Goal: Task Accomplishment & Management: Use online tool/utility

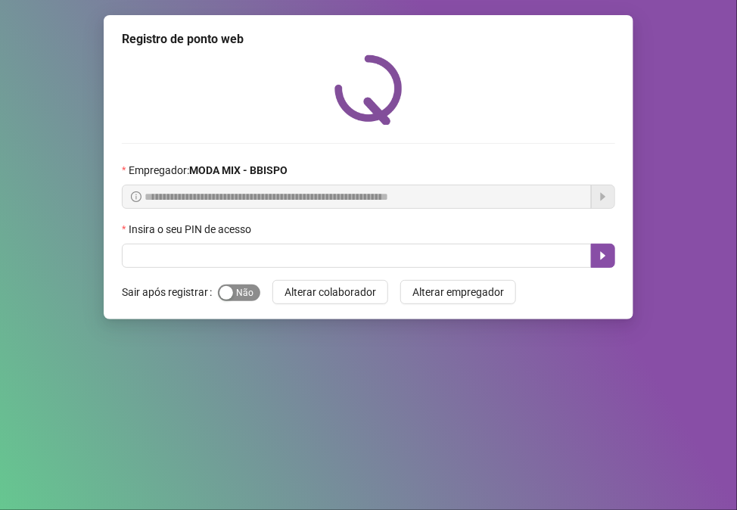
click at [237, 297] on span "Sim Não" at bounding box center [239, 293] width 42 height 17
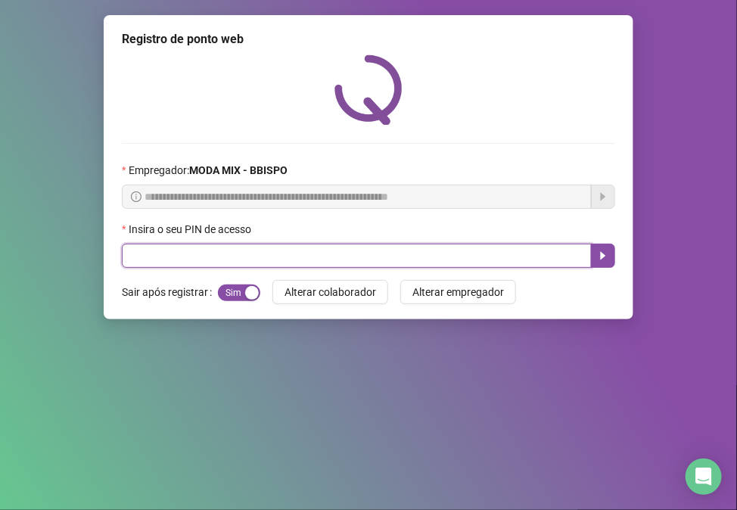
click at [201, 256] on input "text" at bounding box center [357, 256] width 470 height 24
type input "*****"
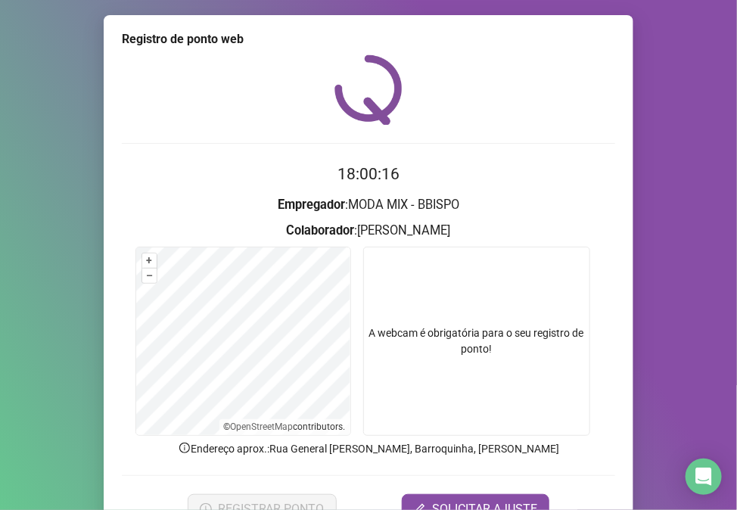
scroll to position [79, 0]
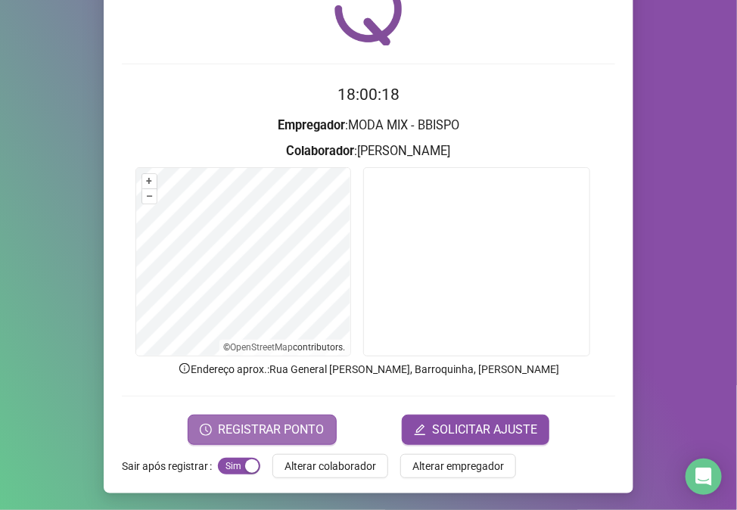
click at [295, 441] on button "REGISTRAR PONTO" at bounding box center [262, 430] width 149 height 30
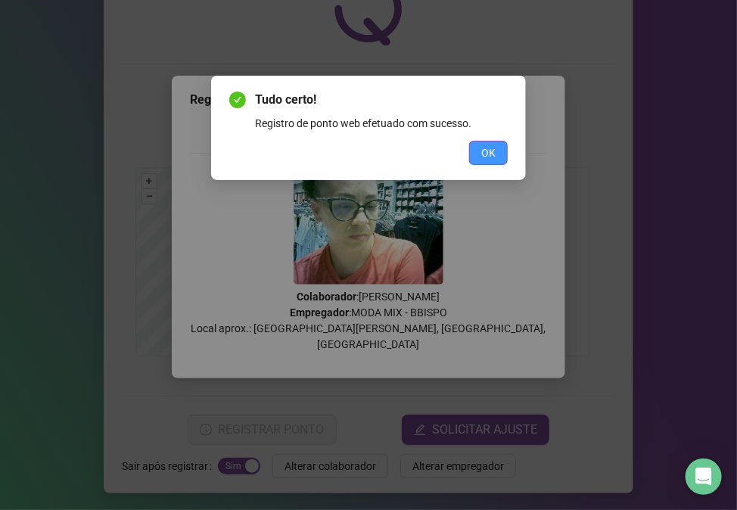
click at [470, 162] on button "OK" at bounding box center [488, 153] width 39 height 24
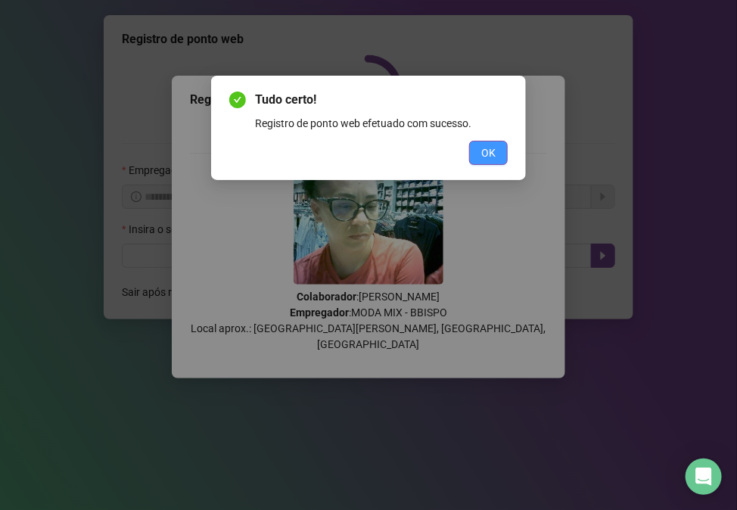
scroll to position [0, 0]
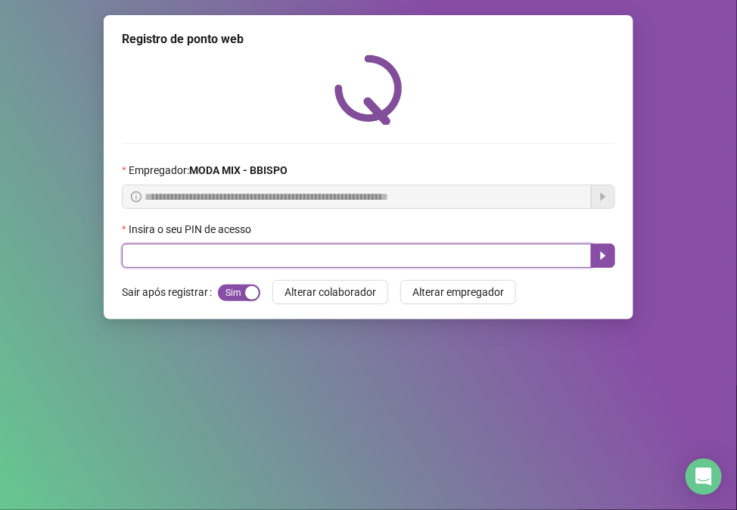
drag, startPoint x: -17, startPoint y: 570, endPoint x: 351, endPoint y: 257, distance: 482.8
click at [351, 257] on input "text" at bounding box center [357, 256] width 470 height 24
type input "*****"
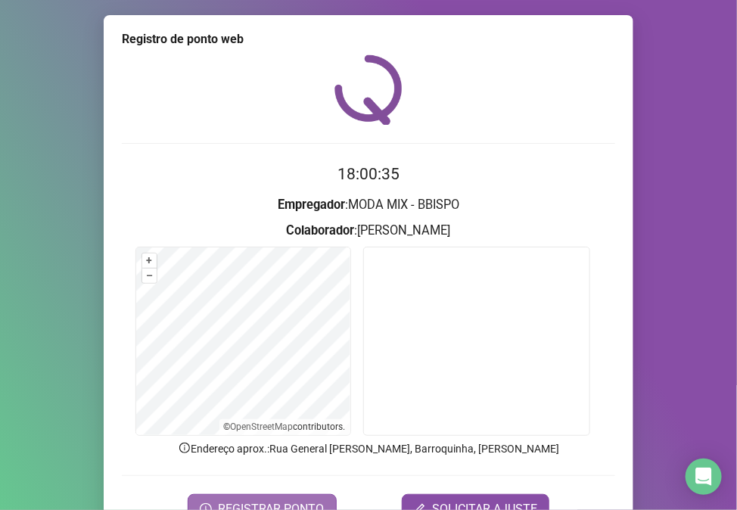
click at [303, 481] on span "REGISTRAR PONTO" at bounding box center [271, 509] width 107 height 18
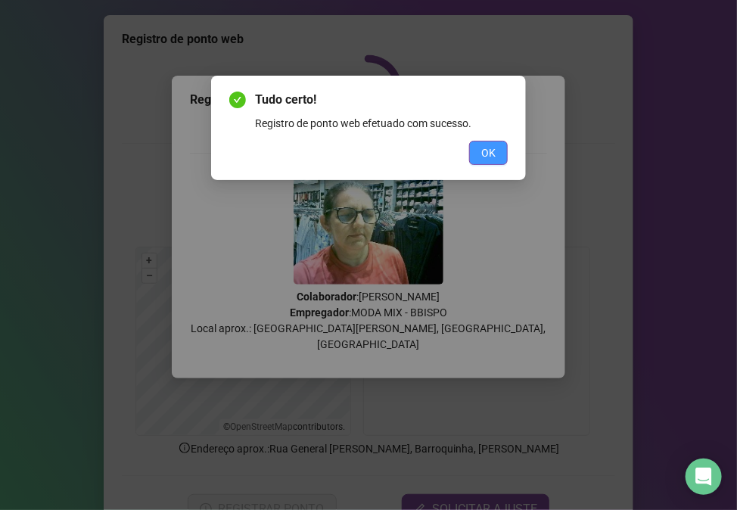
click at [506, 157] on button "OK" at bounding box center [488, 153] width 39 height 24
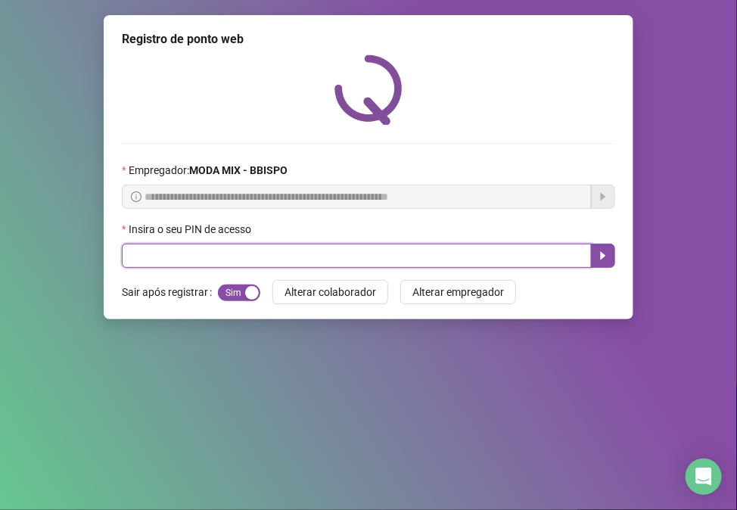
click at [261, 260] on input "text" at bounding box center [357, 256] width 470 height 24
type input "*****"
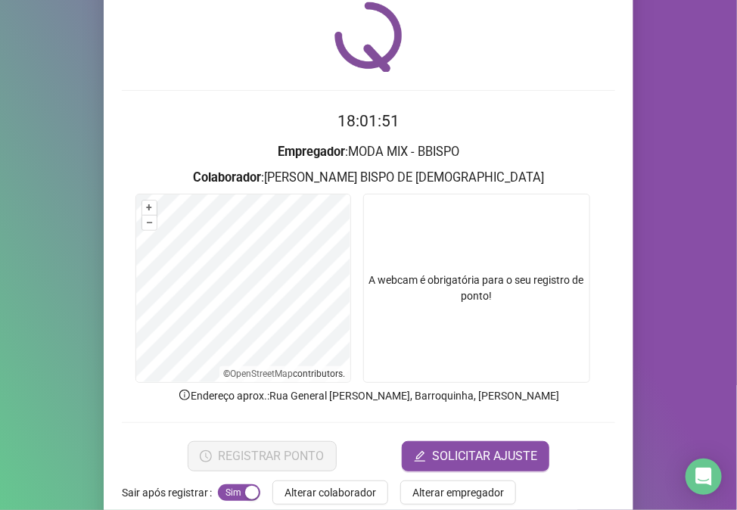
scroll to position [79, 0]
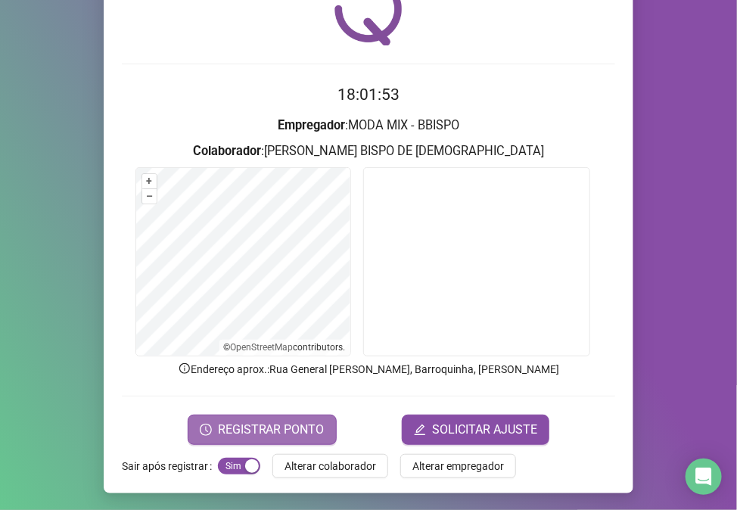
click at [268, 429] on span "REGISTRAR PONTO" at bounding box center [271, 430] width 107 height 18
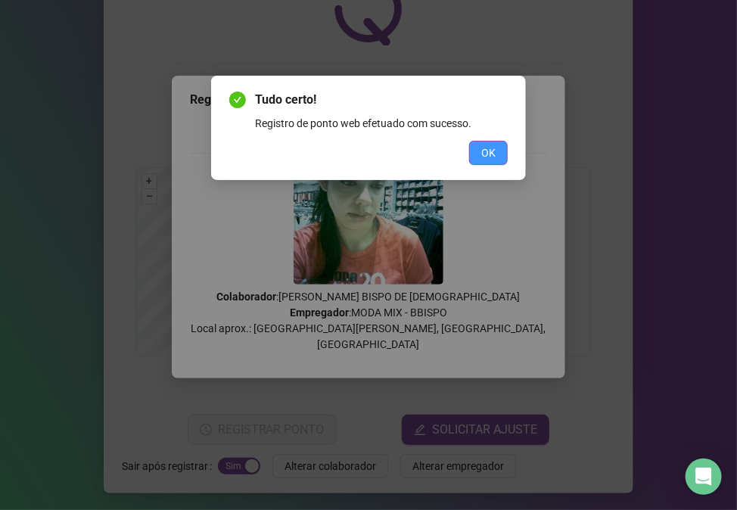
click at [489, 142] on button "OK" at bounding box center [488, 153] width 39 height 24
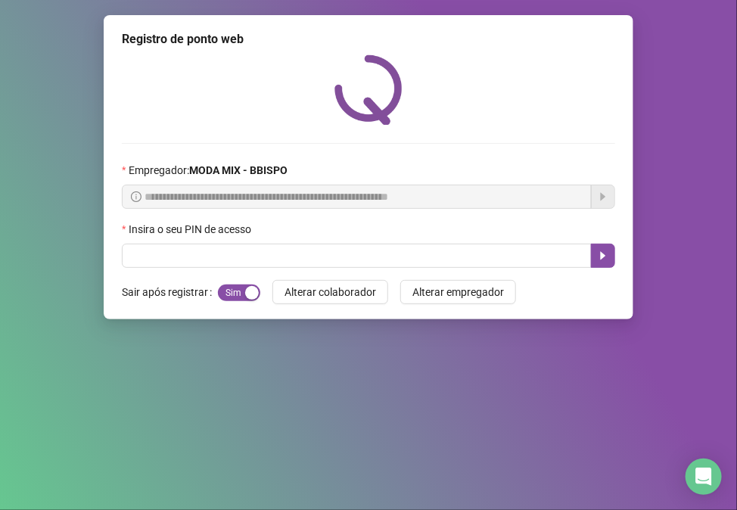
scroll to position [0, 0]
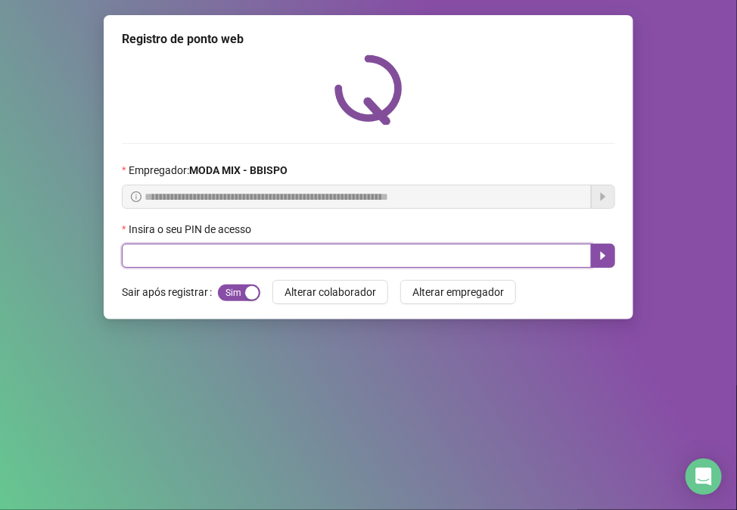
click at [323, 265] on input "text" at bounding box center [357, 256] width 470 height 24
type input "*****"
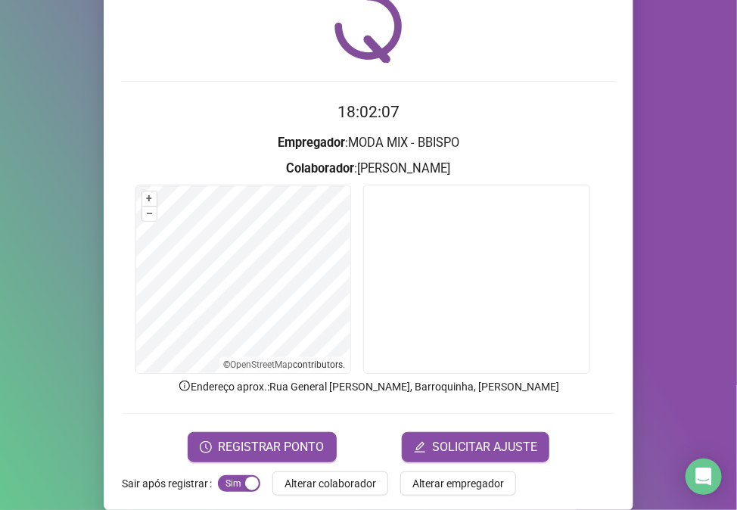
scroll to position [79, 0]
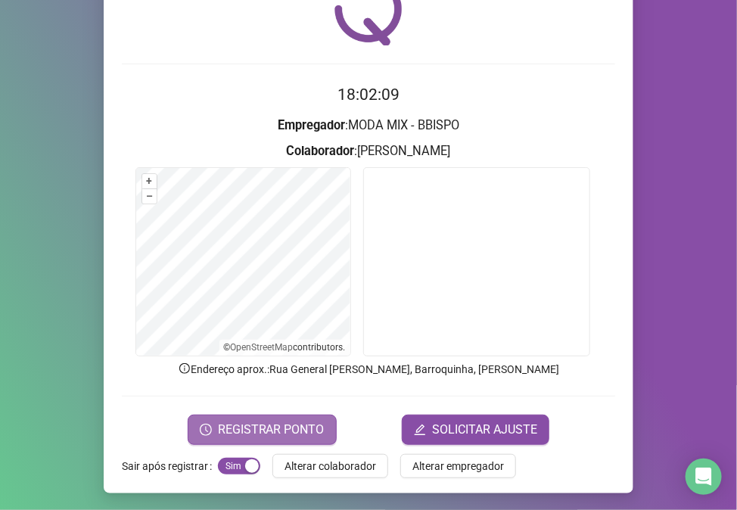
click at [316, 441] on button "REGISTRAR PONTO" at bounding box center [262, 430] width 149 height 30
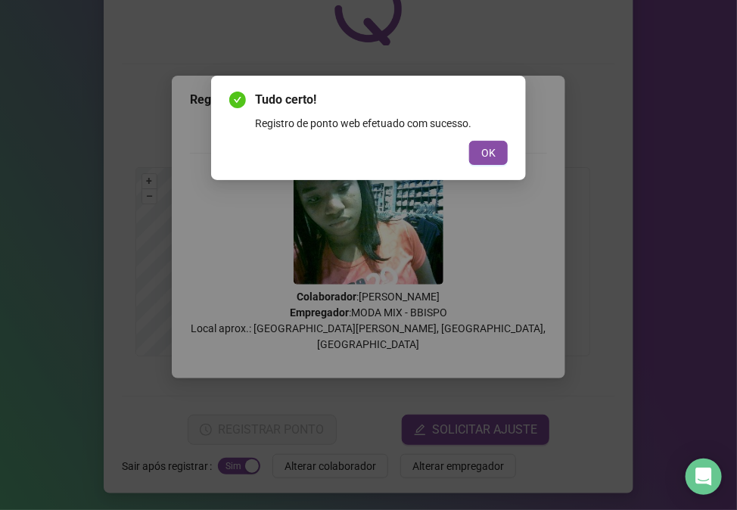
drag, startPoint x: 492, startPoint y: 138, endPoint x: 591, endPoint y: 97, distance: 107.3
click at [503, 132] on div "Tudo certo! Registro de ponto web efetuado com sucesso. OK" at bounding box center [368, 128] width 279 height 74
click at [469, 148] on button "OK" at bounding box center [488, 153] width 39 height 24
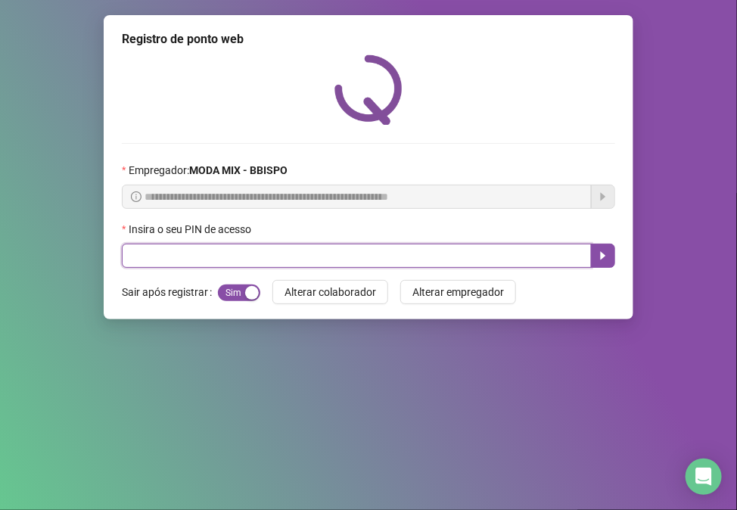
click at [382, 260] on input "text" at bounding box center [357, 256] width 470 height 24
type input "*****"
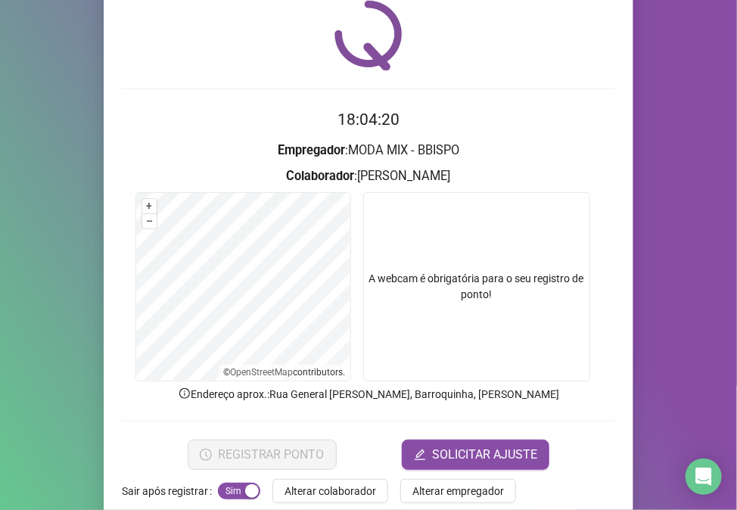
scroll to position [79, 0]
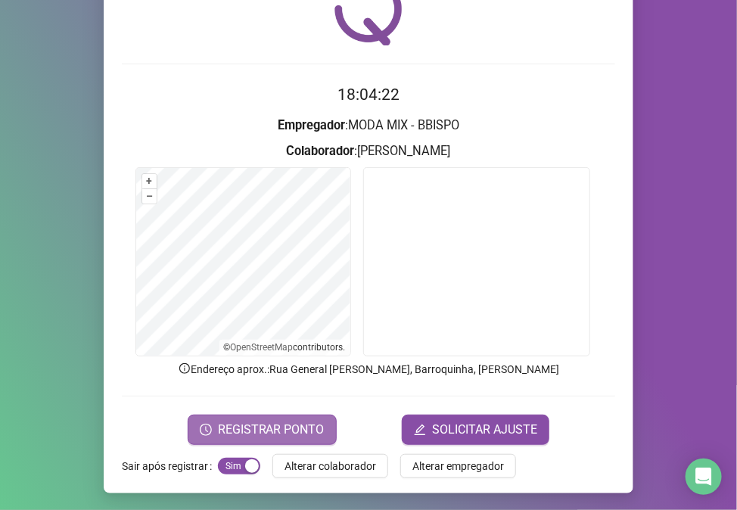
click at [248, 426] on span "REGISTRAR PONTO" at bounding box center [271, 430] width 107 height 18
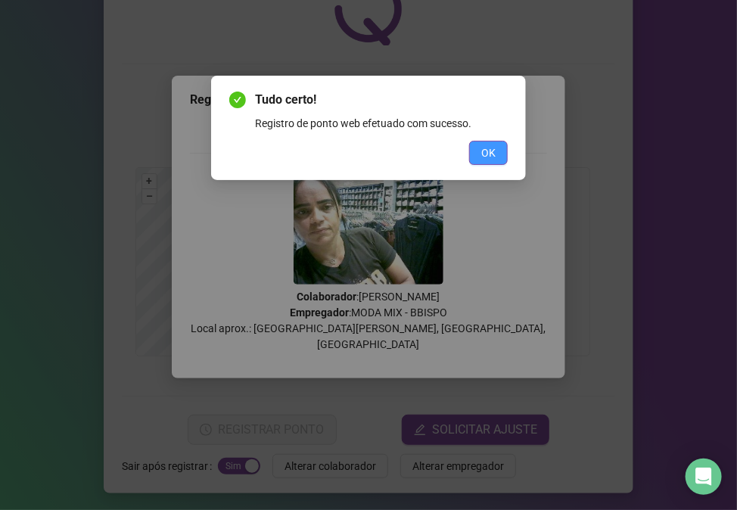
click at [489, 149] on span "OK" at bounding box center [488, 153] width 14 height 17
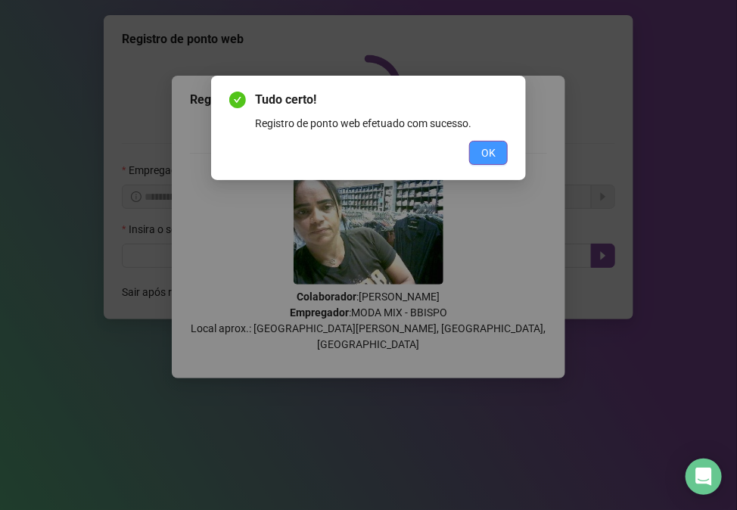
scroll to position [0, 0]
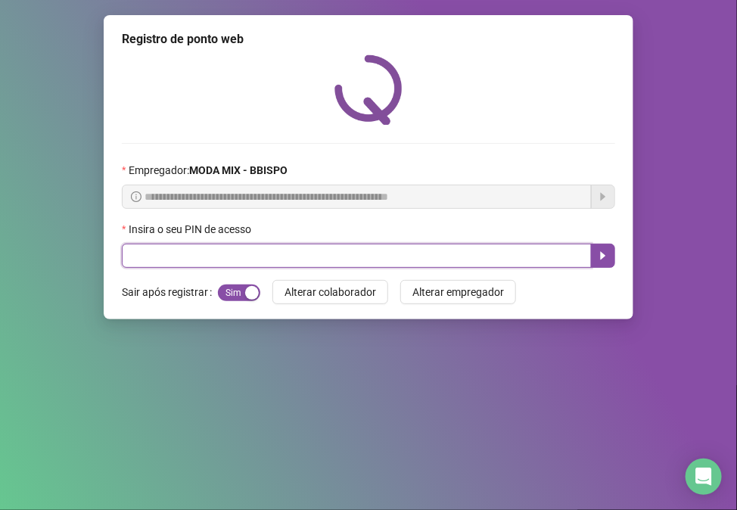
click at [442, 265] on input "text" at bounding box center [357, 256] width 470 height 24
type input "*****"
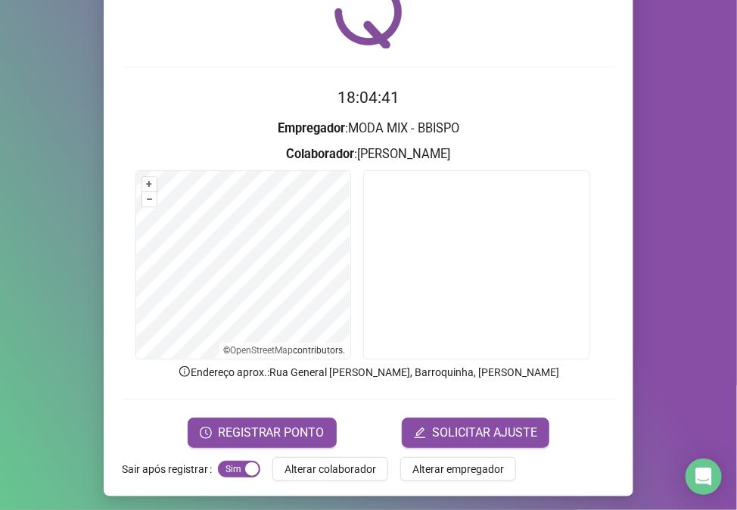
scroll to position [79, 0]
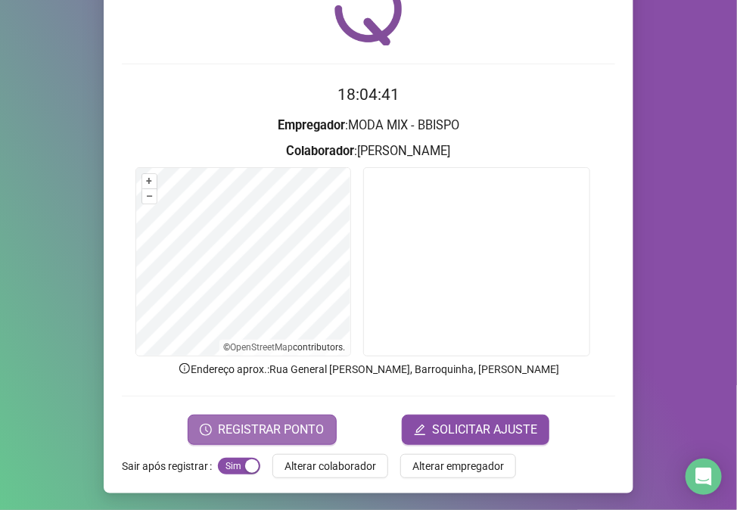
click at [261, 425] on span "REGISTRAR PONTO" at bounding box center [271, 430] width 107 height 18
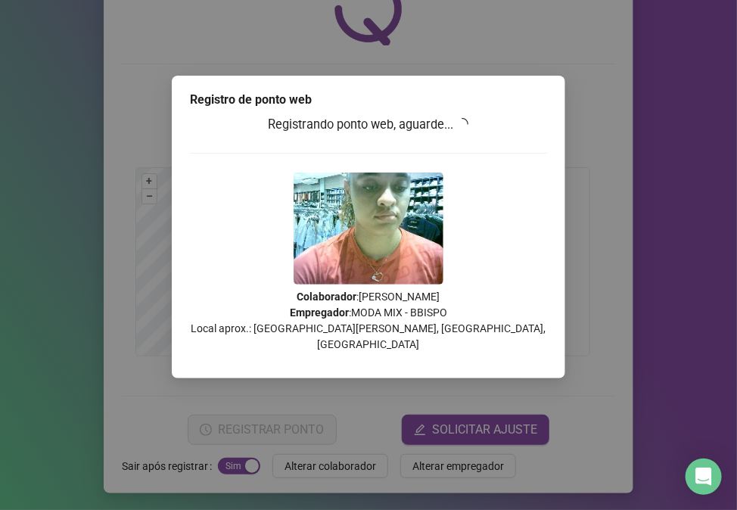
drag, startPoint x: 260, startPoint y: 430, endPoint x: 273, endPoint y: 397, distance: 36.0
click at [260, 432] on div "Registro de ponto web Registrando ponto web, aguarde... Colaborador : [PERSON_N…" at bounding box center [368, 255] width 737 height 510
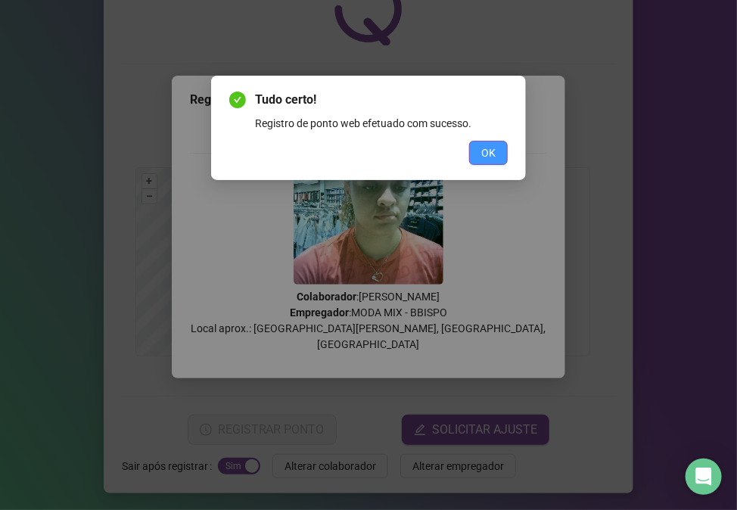
click at [478, 159] on button "OK" at bounding box center [488, 153] width 39 height 24
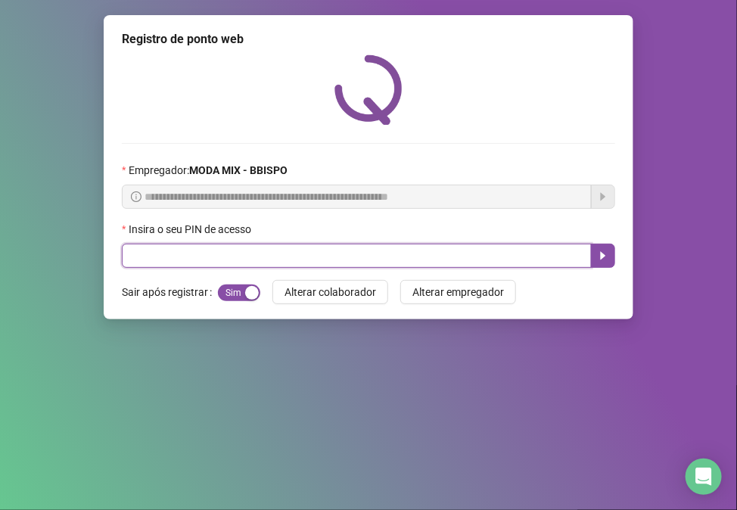
click at [240, 268] on input "text" at bounding box center [357, 256] width 470 height 24
type input "*****"
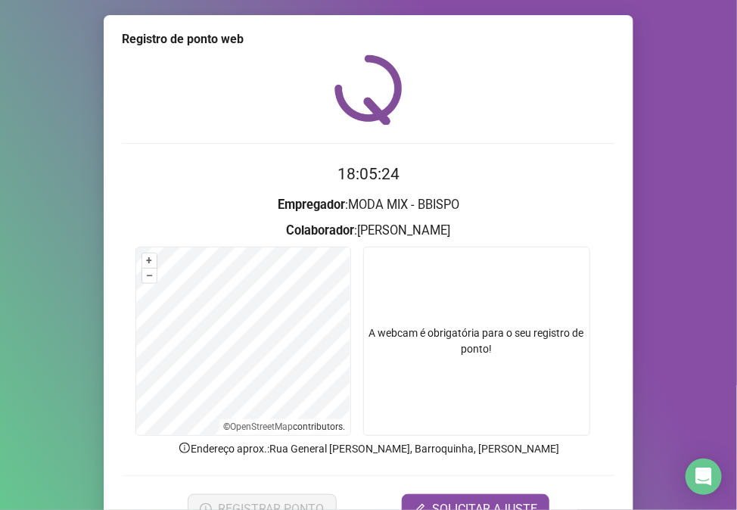
scroll to position [79, 0]
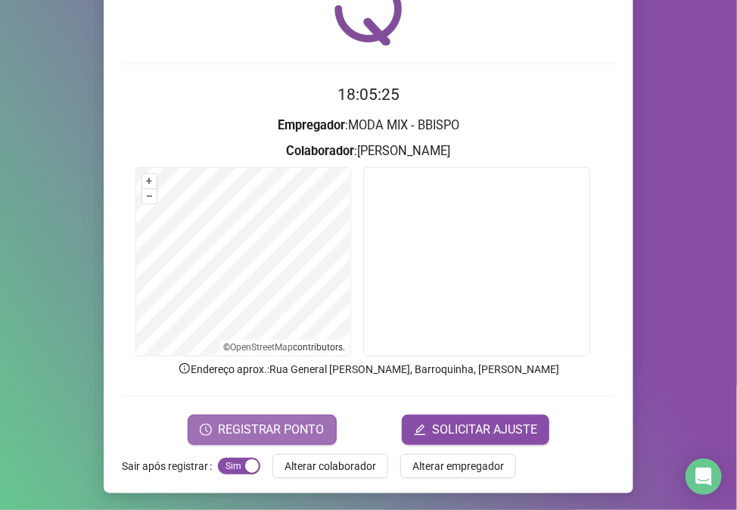
click at [257, 421] on span "REGISTRAR PONTO" at bounding box center [271, 430] width 107 height 18
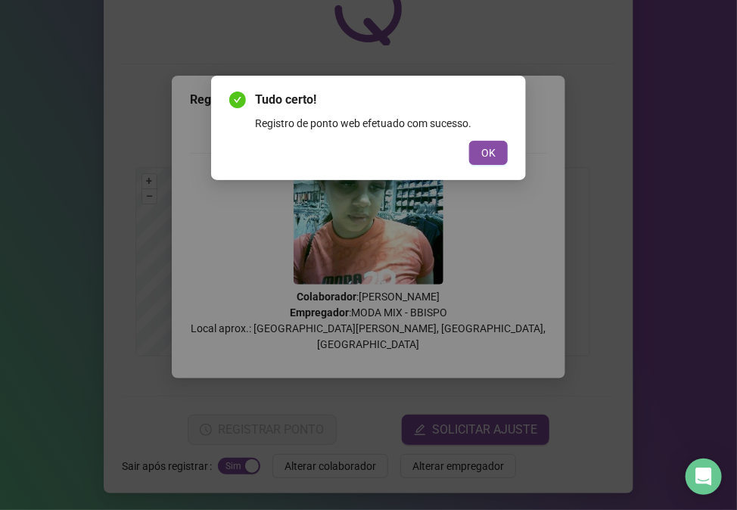
drag, startPoint x: 432, startPoint y: 142, endPoint x: 443, endPoint y: 146, distance: 11.5
click at [430, 150] on div "OK" at bounding box center [368, 153] width 279 height 24
click at [429, 172] on div "Tudo certo! Registro de ponto web efetuado com sucesso. OK" at bounding box center [368, 128] width 315 height 104
drag, startPoint x: 508, startPoint y: 140, endPoint x: 491, endPoint y: 147, distance: 18.7
click at [492, 147] on div "OK" at bounding box center [368, 153] width 279 height 24
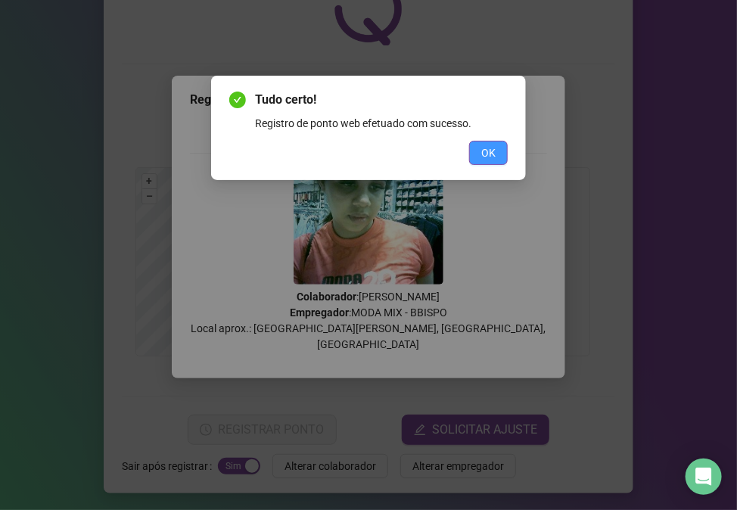
click at [490, 148] on span "OK" at bounding box center [488, 153] width 14 height 17
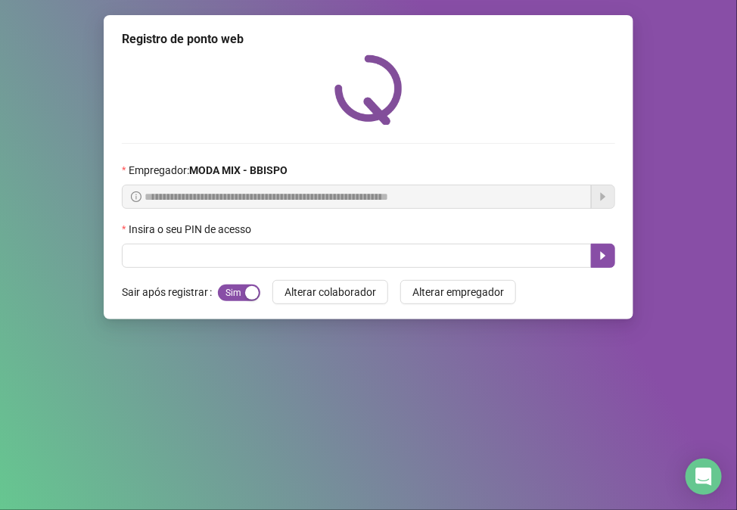
scroll to position [0, 0]
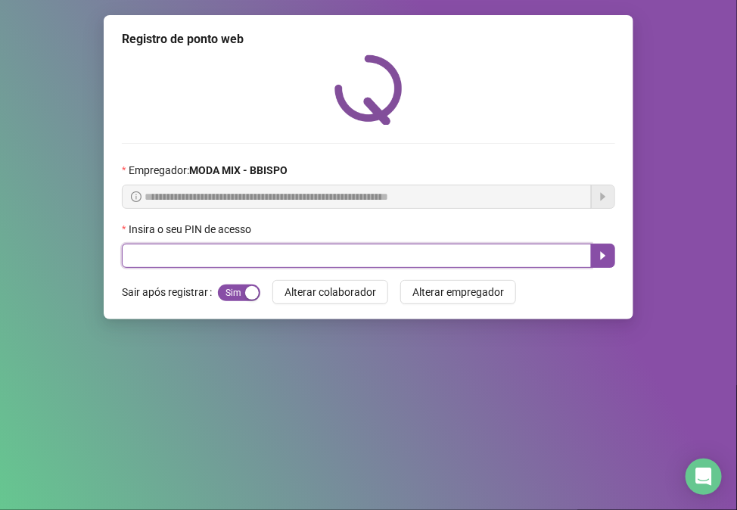
click at [138, 263] on input "text" at bounding box center [357, 256] width 470 height 24
type input "*****"
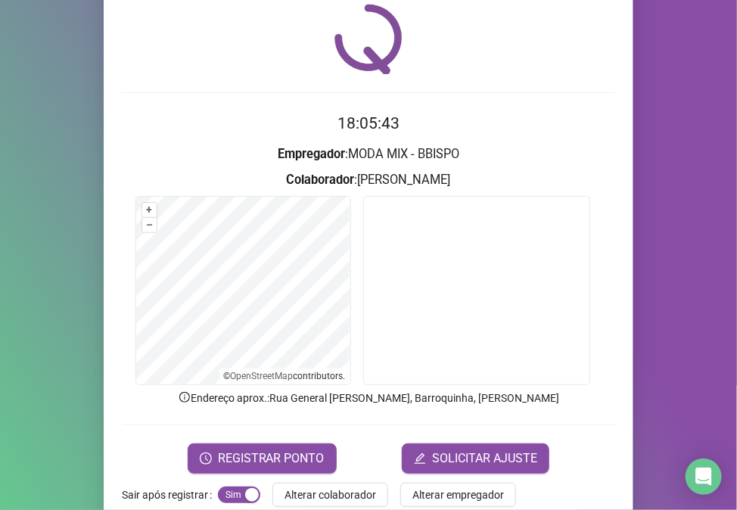
scroll to position [79, 0]
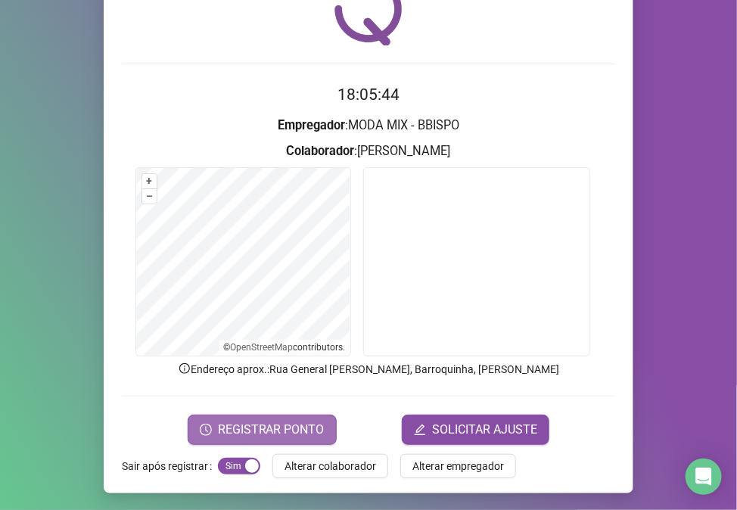
click at [247, 428] on span "REGISTRAR PONTO" at bounding box center [271, 430] width 107 height 18
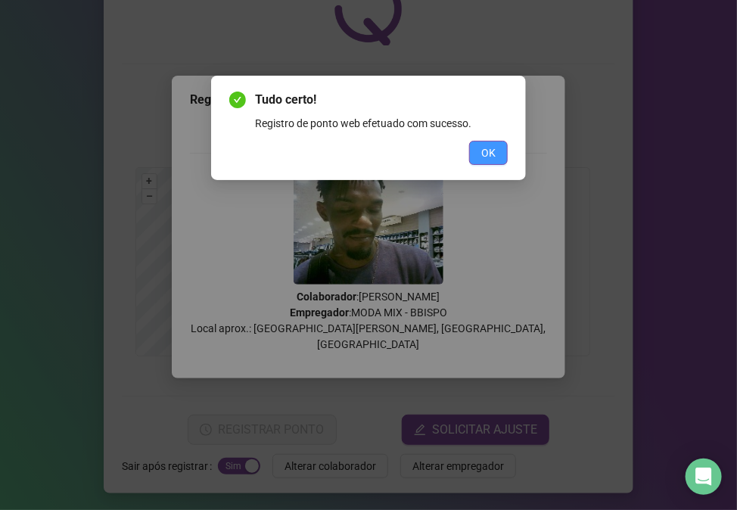
click at [503, 150] on button "OK" at bounding box center [488, 153] width 39 height 24
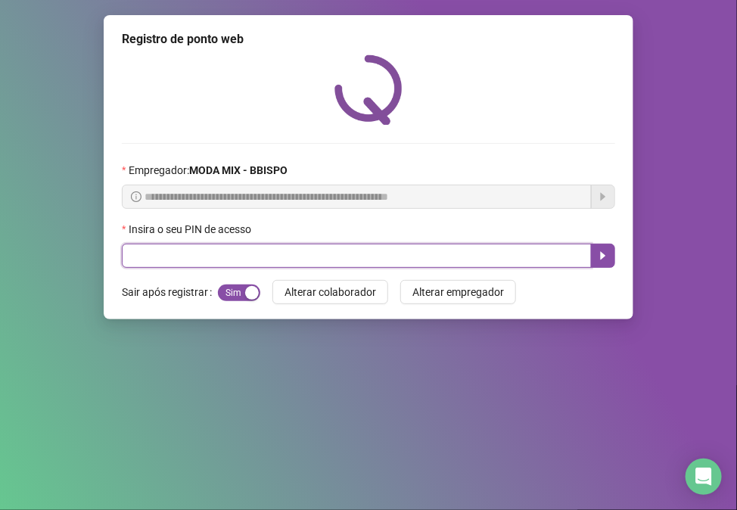
click at [547, 254] on input "text" at bounding box center [357, 256] width 470 height 24
type input "*****"
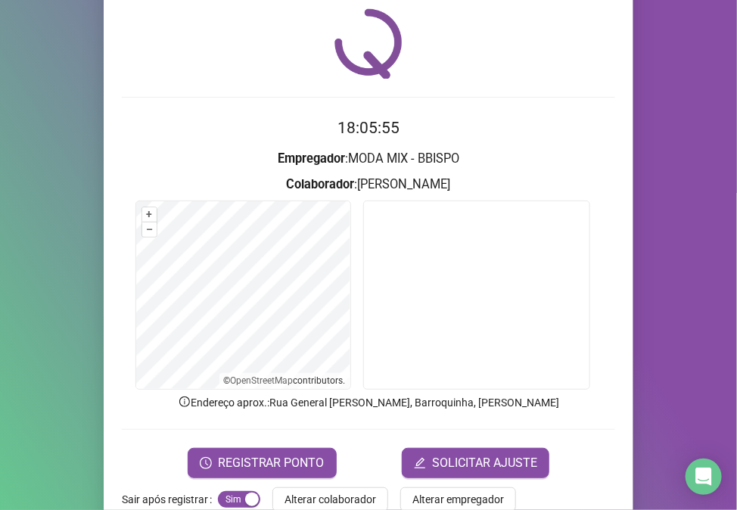
scroll to position [79, 0]
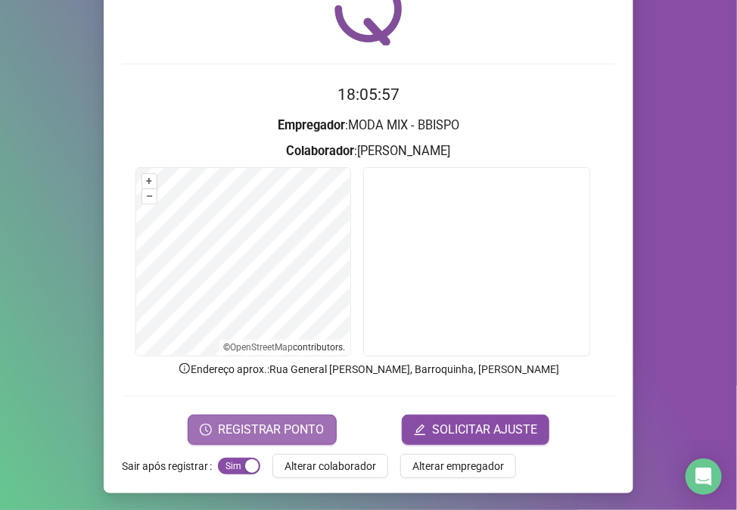
click at [291, 421] on span "REGISTRAR PONTO" at bounding box center [271, 430] width 107 height 18
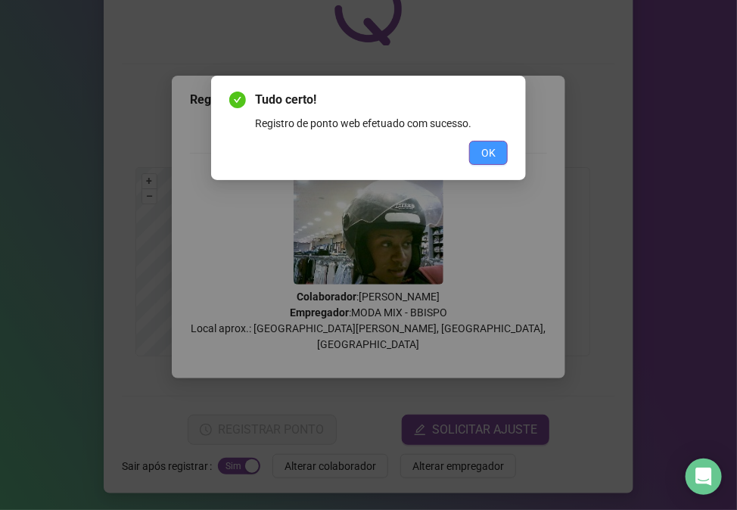
click at [478, 157] on button "OK" at bounding box center [488, 153] width 39 height 24
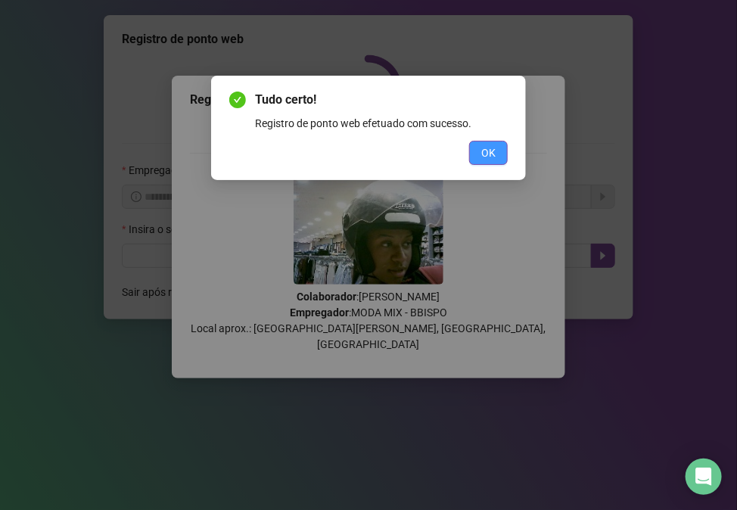
scroll to position [0, 0]
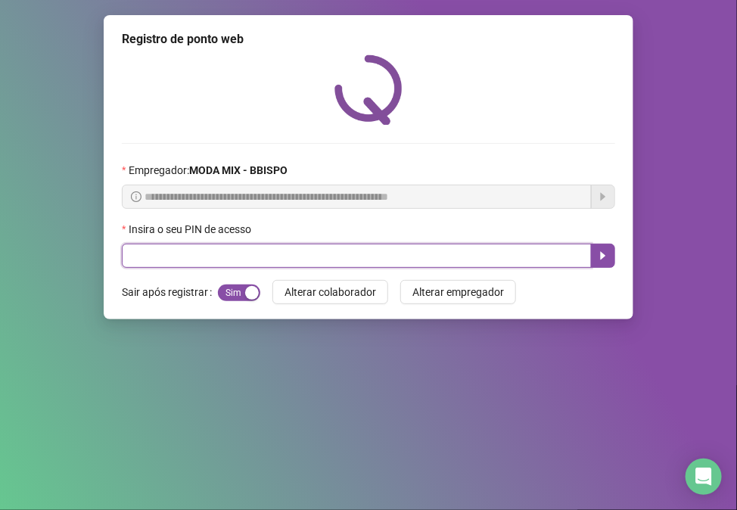
click at [280, 265] on input "text" at bounding box center [357, 256] width 470 height 24
type input "*****"
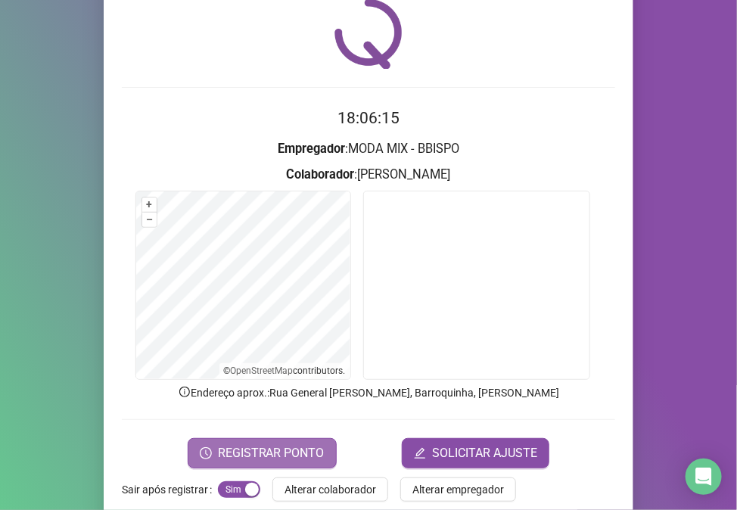
scroll to position [79, 0]
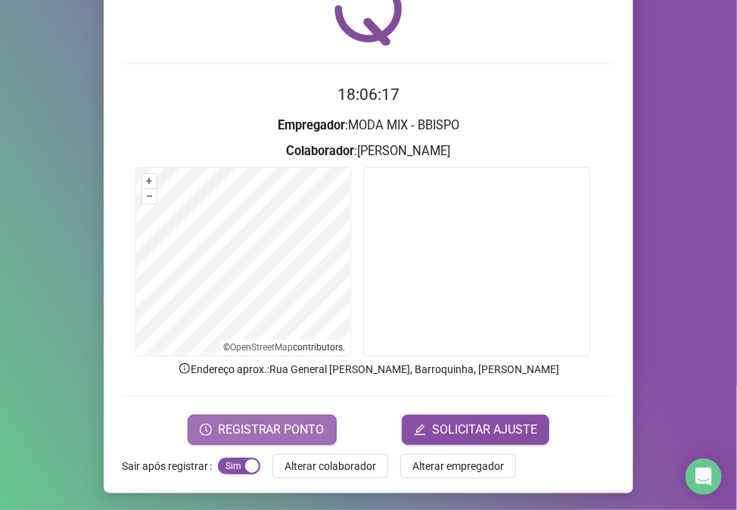
click at [285, 428] on span "REGISTRAR PONTO" at bounding box center [271, 430] width 107 height 18
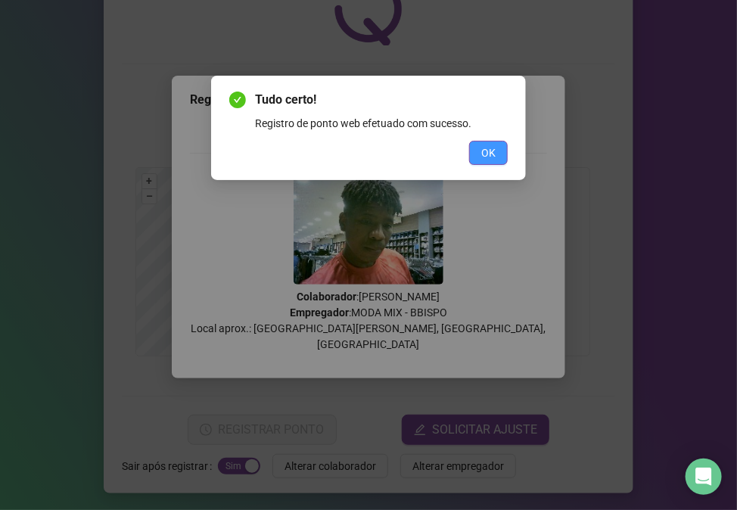
click at [500, 150] on button "OK" at bounding box center [488, 153] width 39 height 24
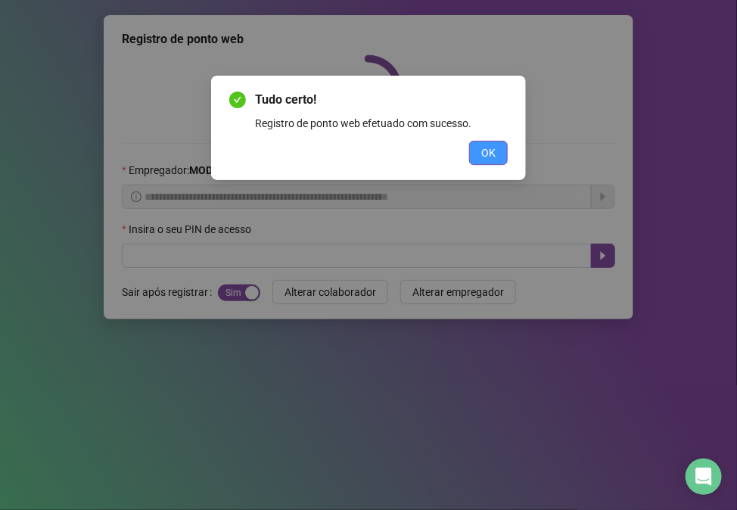
scroll to position [0, 0]
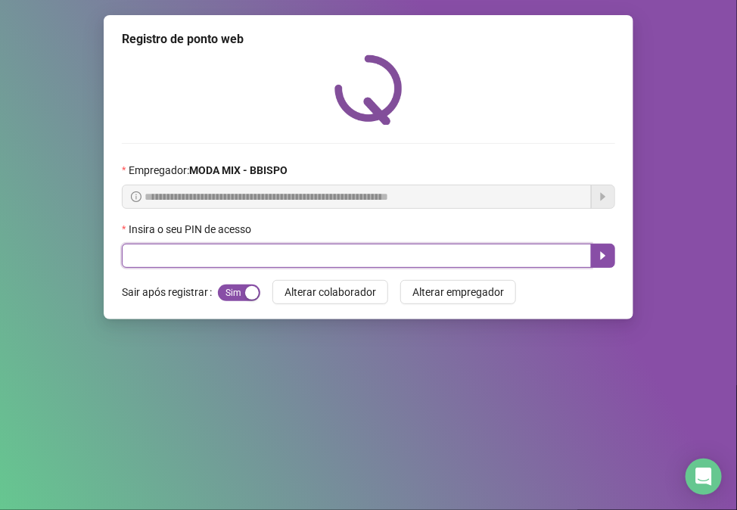
click at [127, 255] on input "text" at bounding box center [357, 256] width 470 height 24
type input "*****"
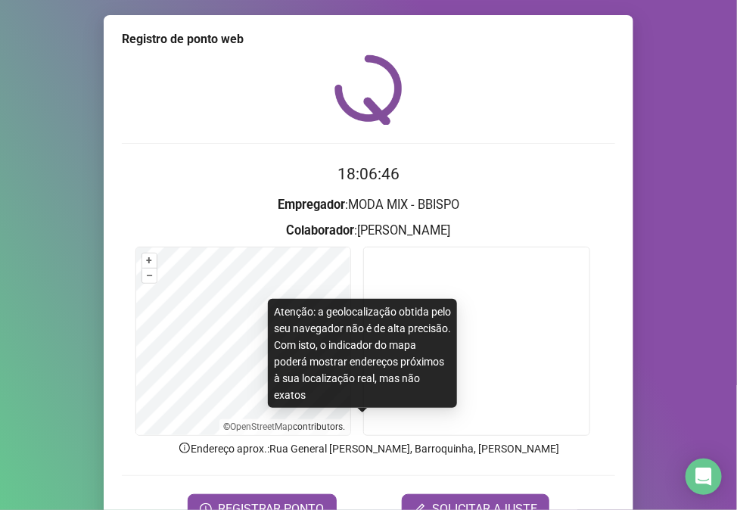
scroll to position [79, 0]
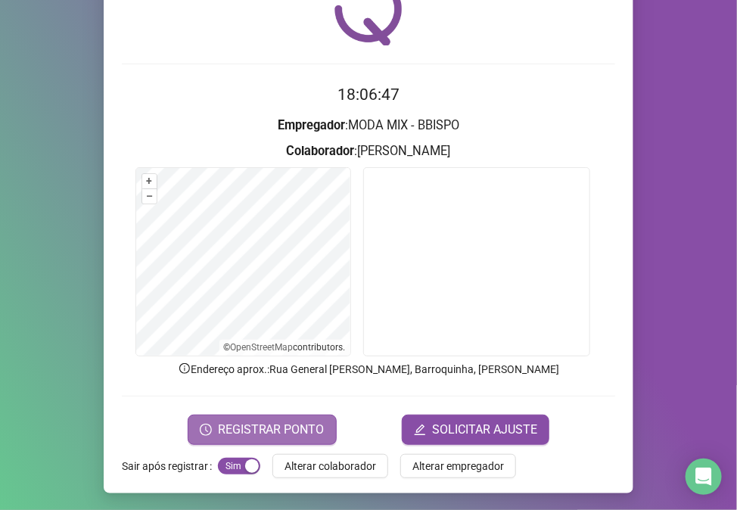
click at [274, 425] on span "REGISTRAR PONTO" at bounding box center [271, 430] width 107 height 18
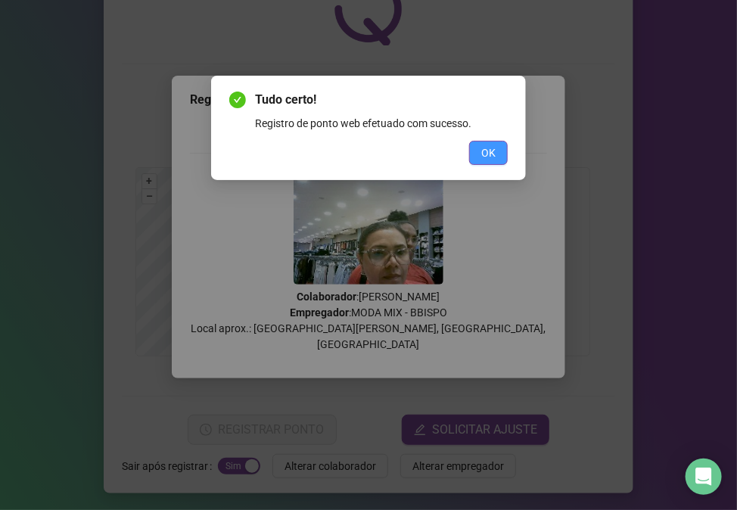
click at [486, 148] on span "OK" at bounding box center [488, 153] width 14 height 17
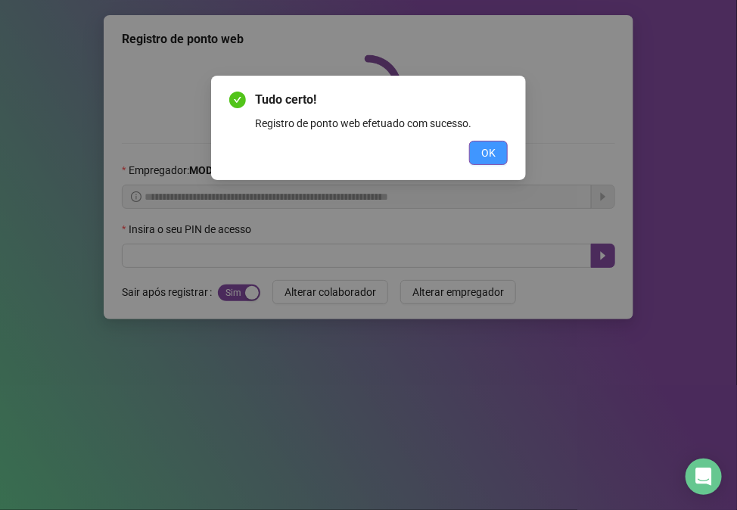
scroll to position [0, 0]
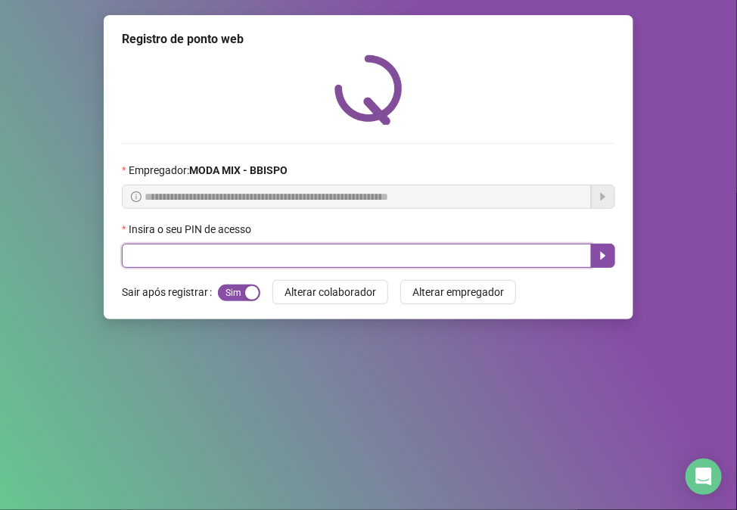
click at [512, 256] on input "text" at bounding box center [357, 256] width 470 height 24
type input "*****"
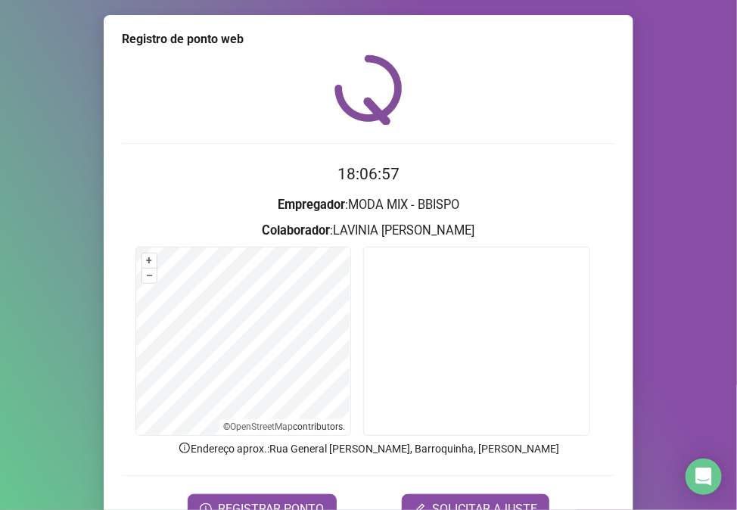
scroll to position [79, 0]
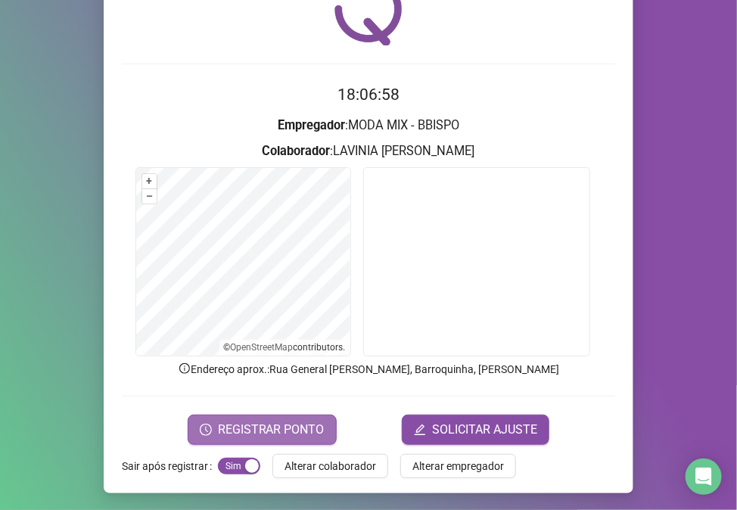
click at [288, 427] on span "REGISTRAR PONTO" at bounding box center [271, 430] width 107 height 18
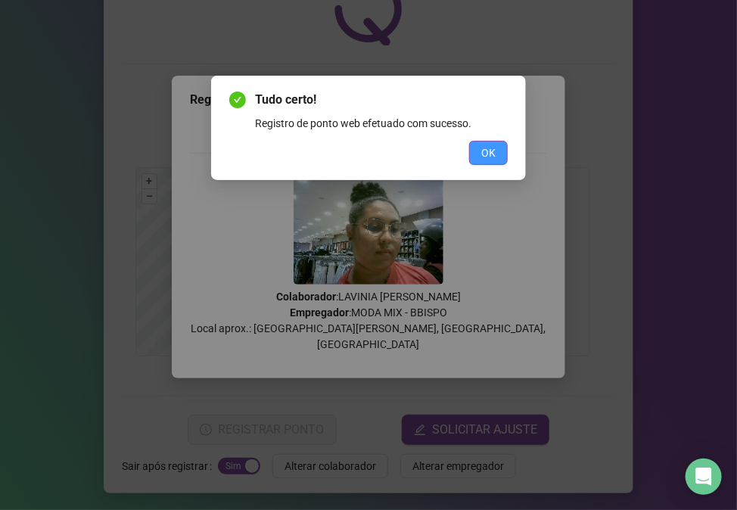
click at [479, 141] on button "OK" at bounding box center [488, 153] width 39 height 24
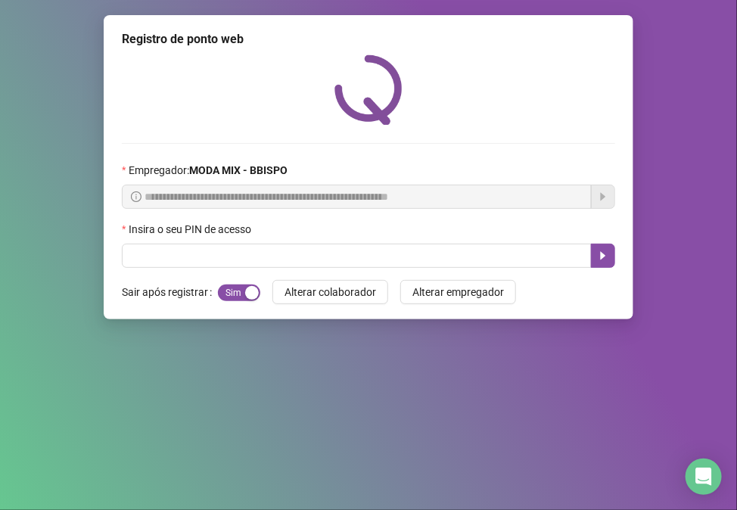
scroll to position [0, 0]
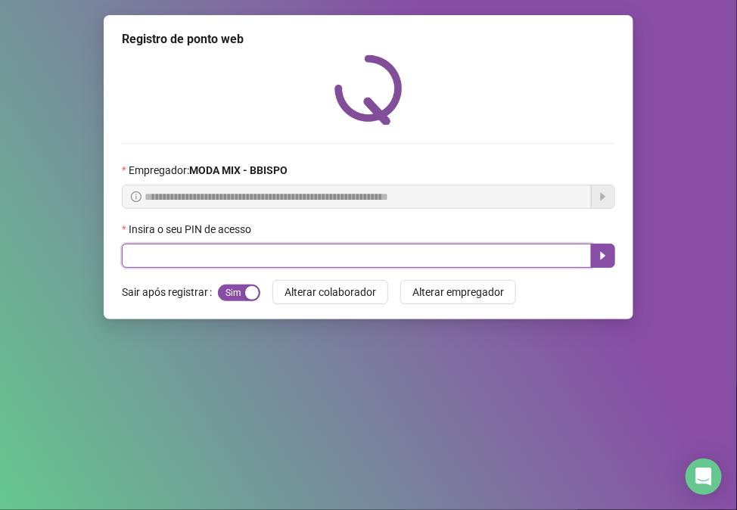
click at [329, 261] on input "text" at bounding box center [357, 256] width 470 height 24
type input "*****"
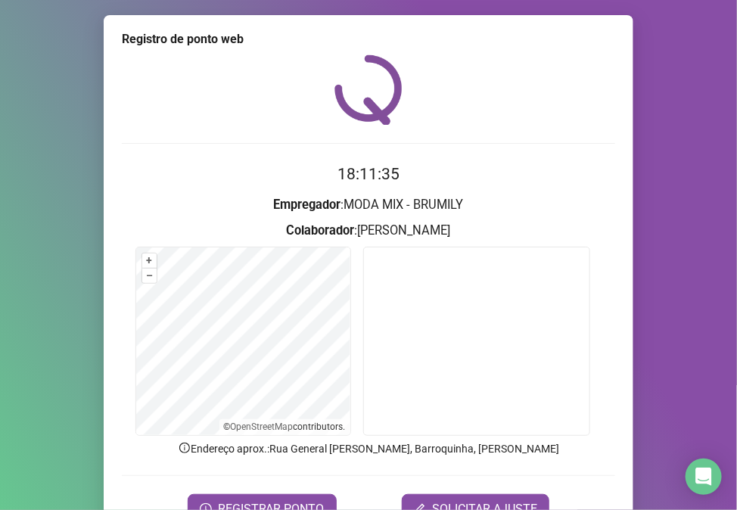
scroll to position [79, 0]
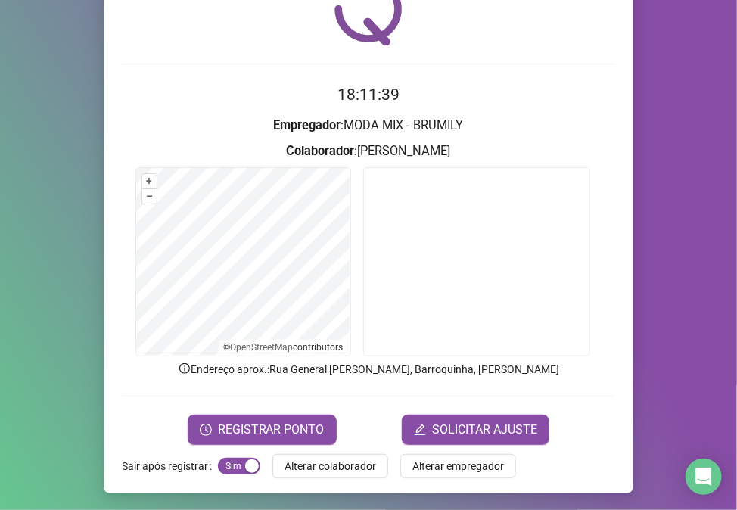
drag, startPoint x: 246, startPoint y: 425, endPoint x: 260, endPoint y: 450, distance: 29.1
click at [260, 457] on div "Registro de ponto web 18:11:39 Empregador : MODA MIX - [PERSON_NAME] : [PERSON_…" at bounding box center [369, 215] width 530 height 558
click at [188, 415] on button "REGISTRAR PONTO" at bounding box center [262, 430] width 149 height 30
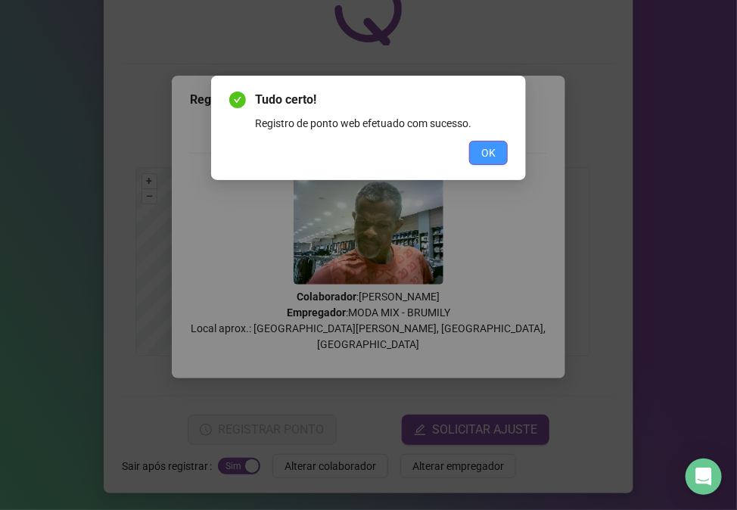
click at [500, 154] on button "OK" at bounding box center [488, 153] width 39 height 24
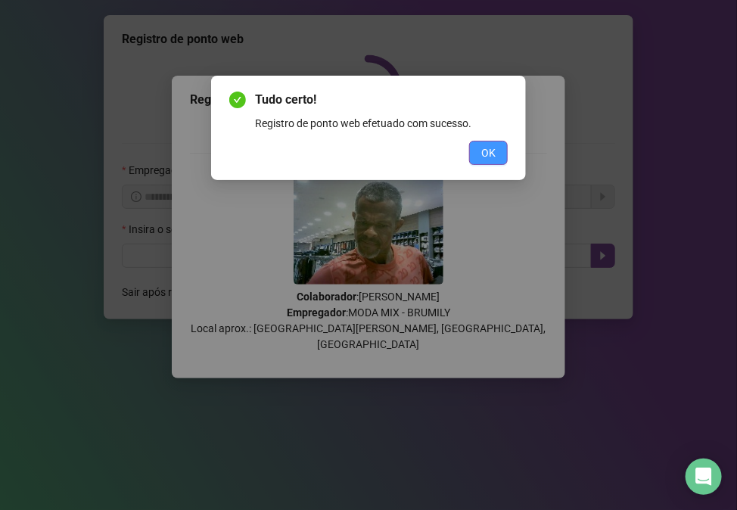
scroll to position [0, 0]
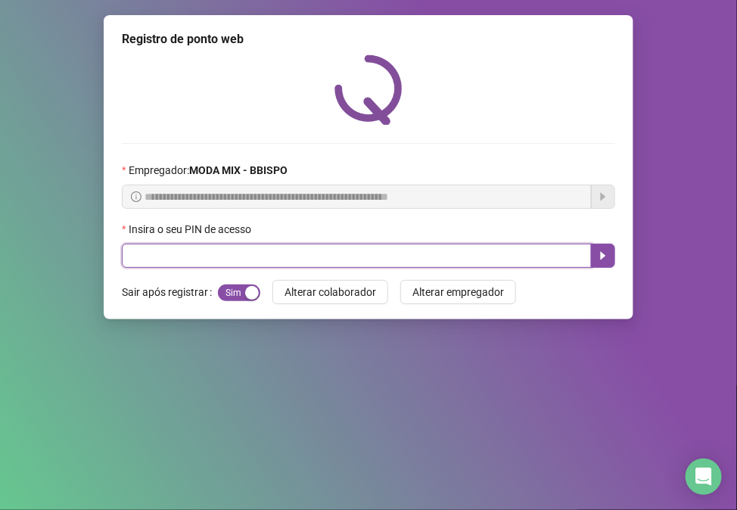
click at [353, 260] on input "text" at bounding box center [357, 256] width 470 height 24
type input "*****"
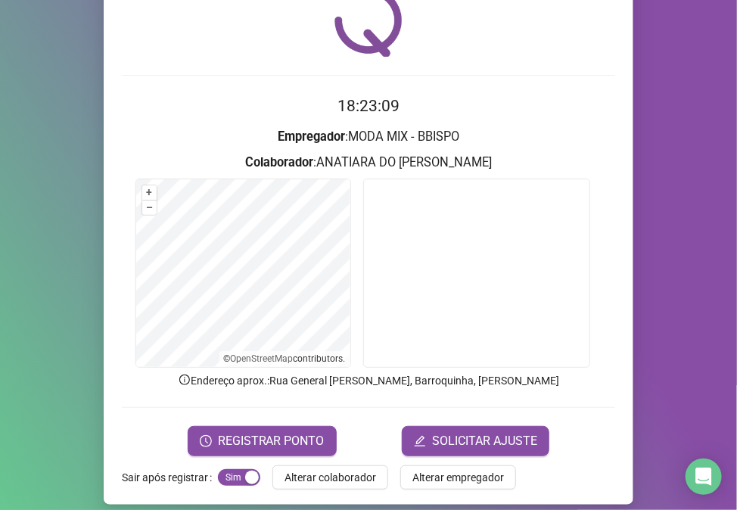
scroll to position [79, 0]
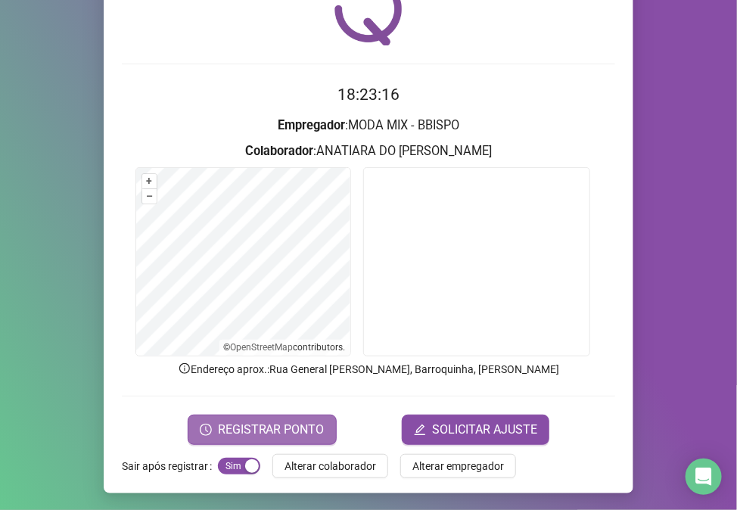
click at [248, 422] on span "REGISTRAR PONTO" at bounding box center [271, 430] width 107 height 18
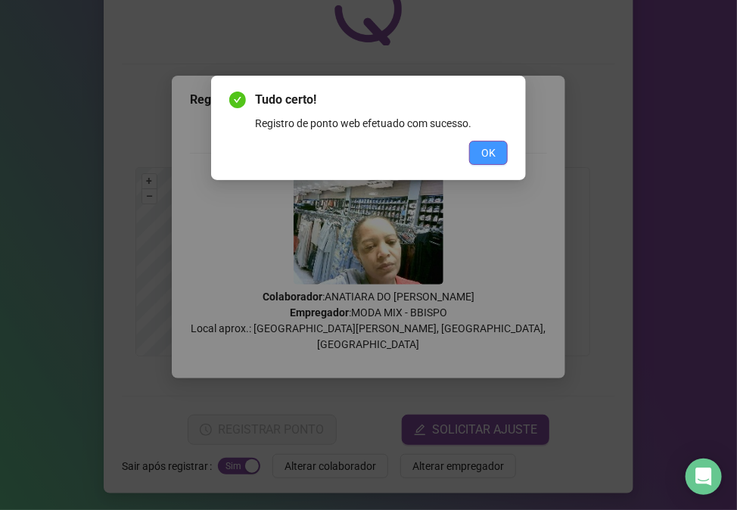
click at [485, 151] on span "OK" at bounding box center [488, 153] width 14 height 17
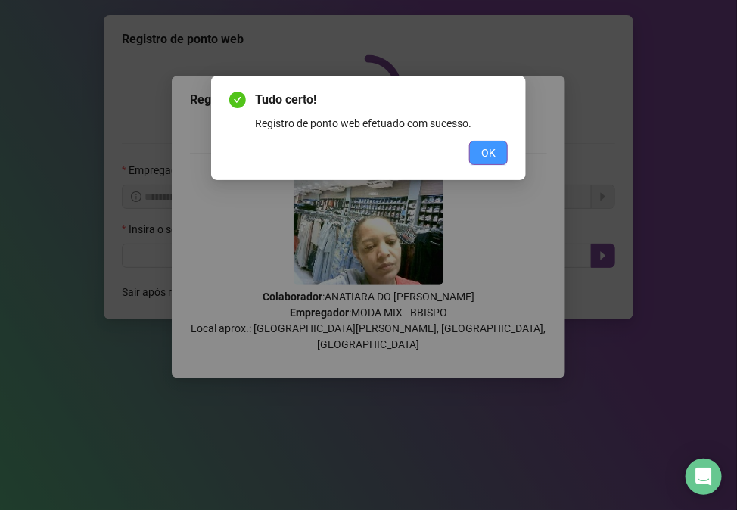
scroll to position [0, 0]
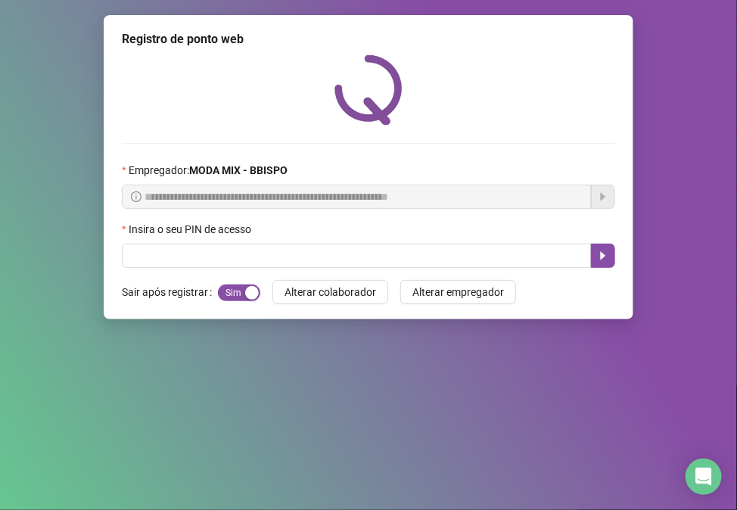
click at [235, 243] on div "Insira o seu PIN de acesso" at bounding box center [369, 232] width 494 height 23
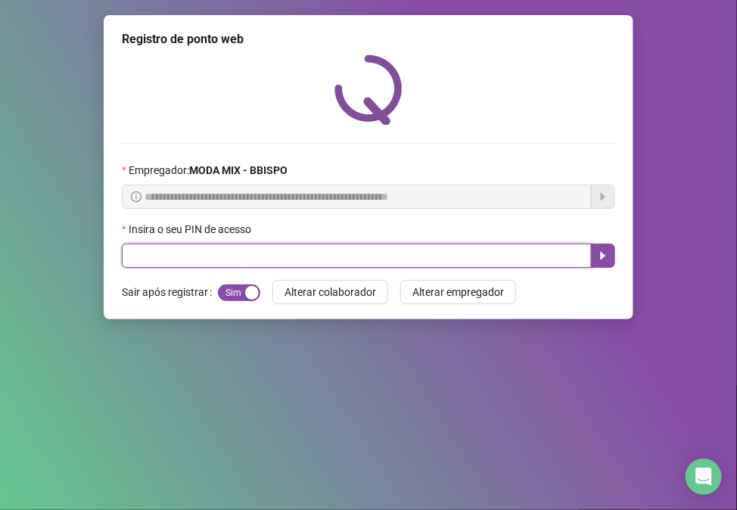
click at [233, 250] on input "text" at bounding box center [357, 256] width 470 height 24
type input "*****"
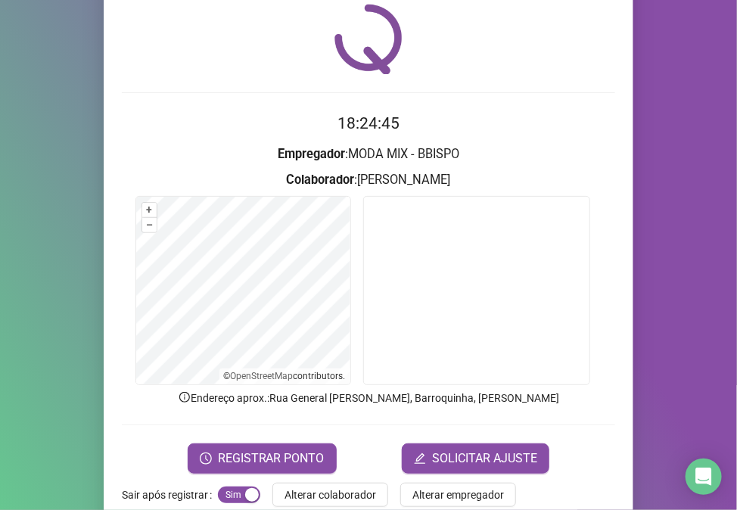
scroll to position [79, 0]
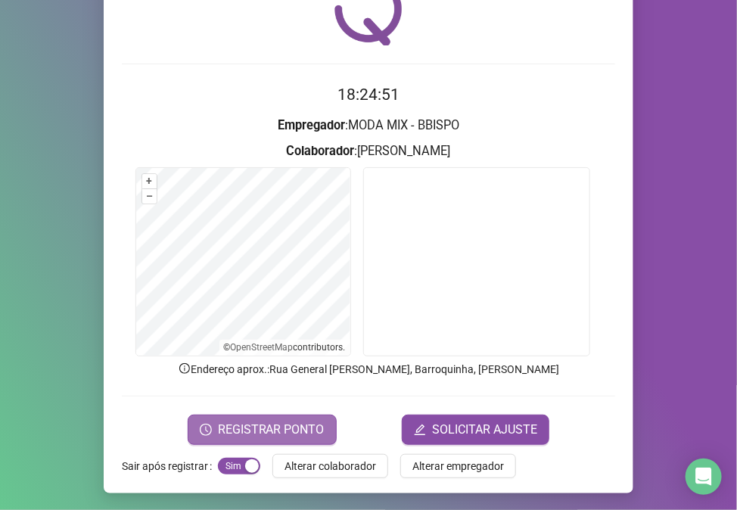
click at [210, 422] on button "REGISTRAR PONTO" at bounding box center [262, 430] width 149 height 30
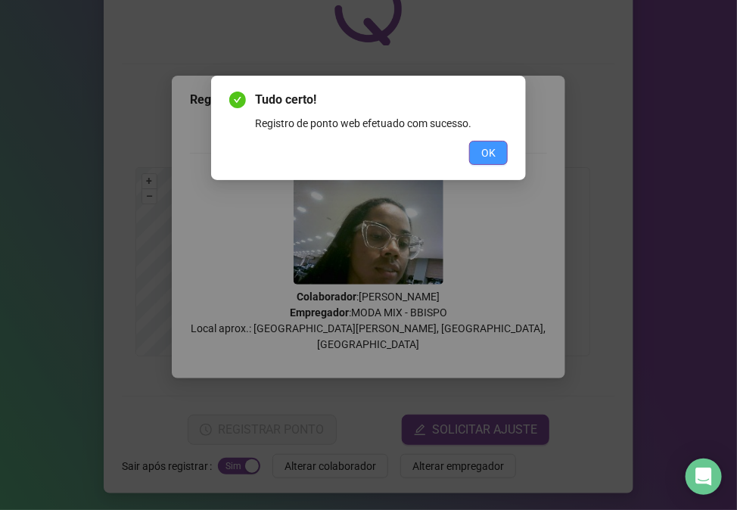
click at [503, 146] on button "OK" at bounding box center [488, 153] width 39 height 24
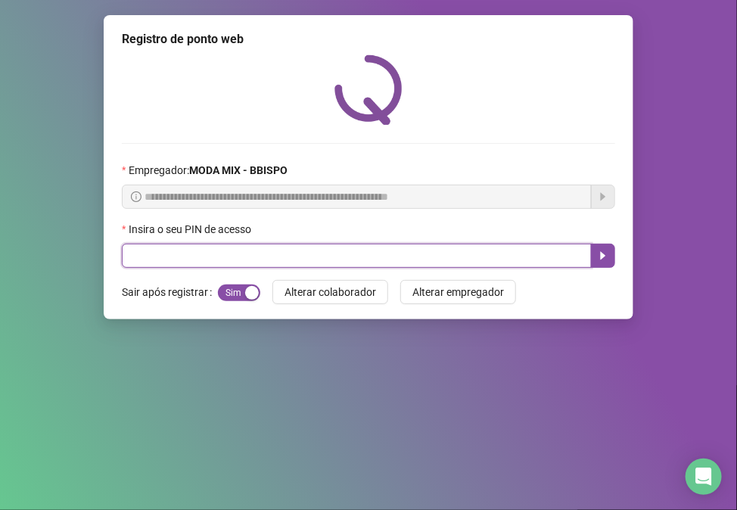
click at [319, 261] on input "text" at bounding box center [357, 256] width 470 height 24
type input "*****"
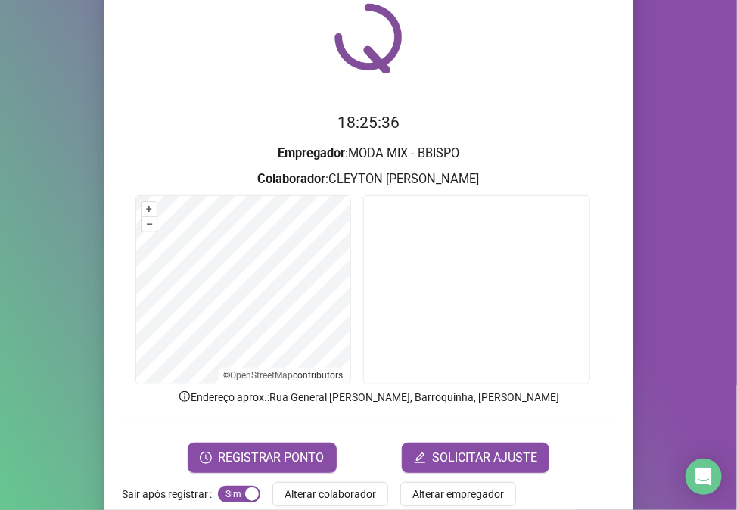
scroll to position [79, 0]
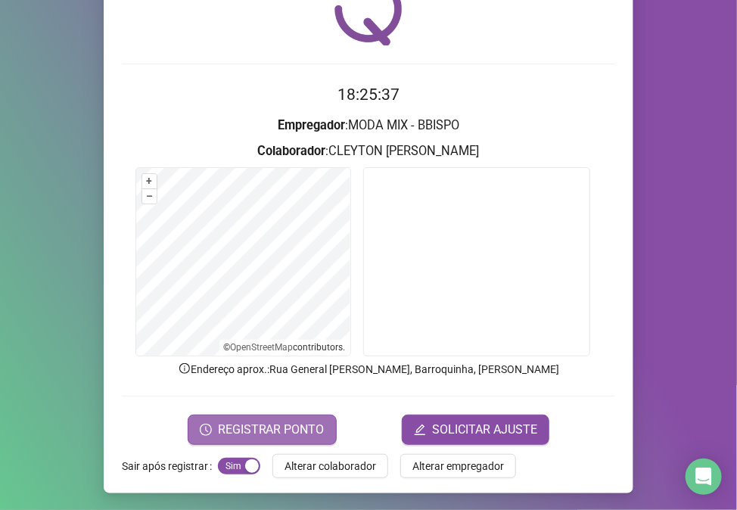
click at [274, 421] on span "REGISTRAR PONTO" at bounding box center [271, 430] width 107 height 18
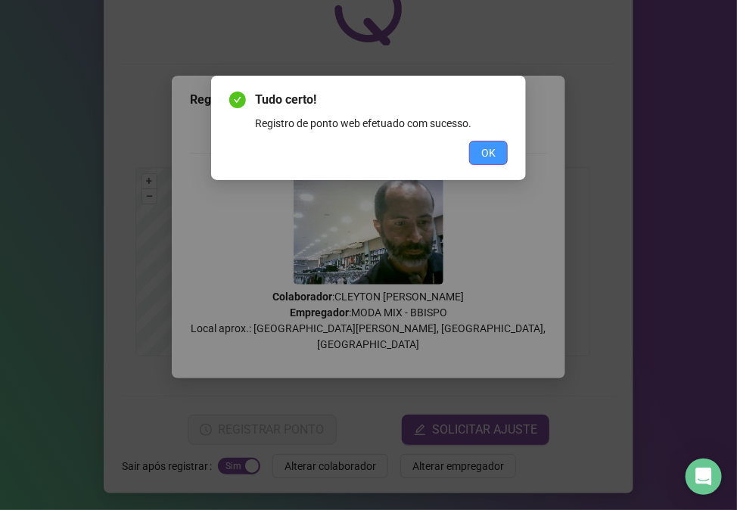
click at [497, 149] on button "OK" at bounding box center [488, 153] width 39 height 24
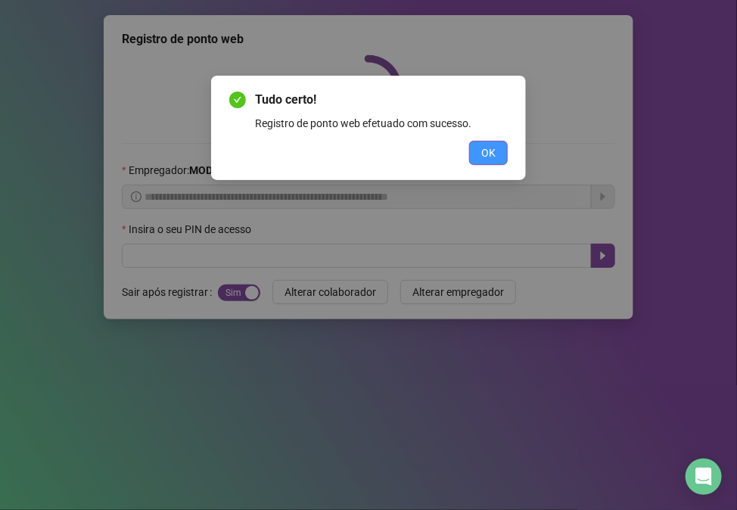
scroll to position [0, 0]
